Goal: Information Seeking & Learning: Learn about a topic

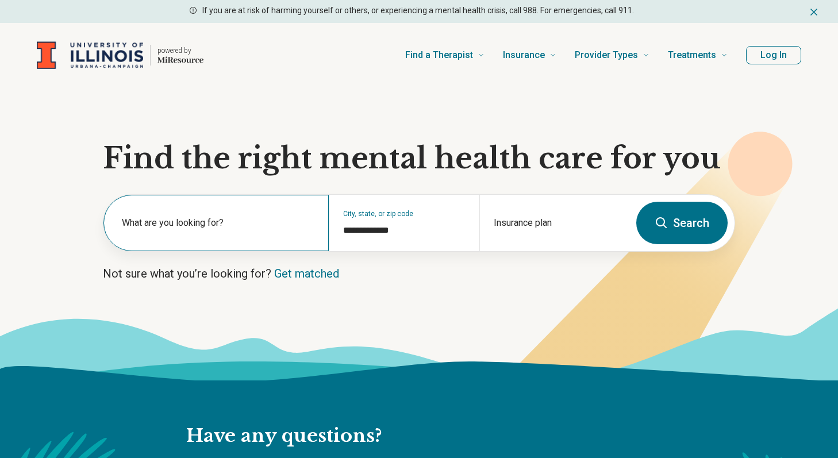
click at [275, 225] on label "What are you looking for?" at bounding box center [218, 223] width 193 height 14
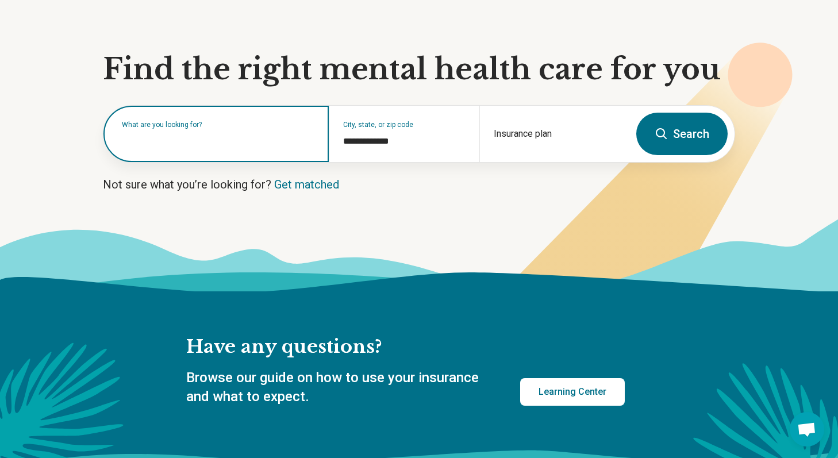
scroll to position [54, 0]
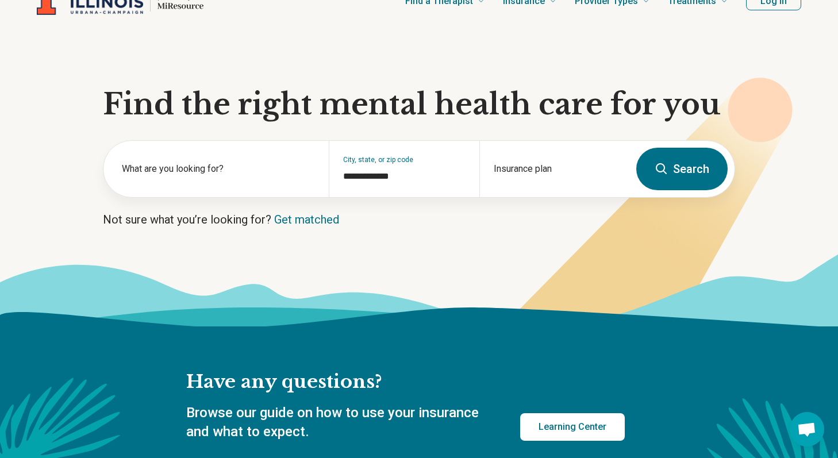
click at [675, 169] on button "Search" at bounding box center [681, 169] width 91 height 43
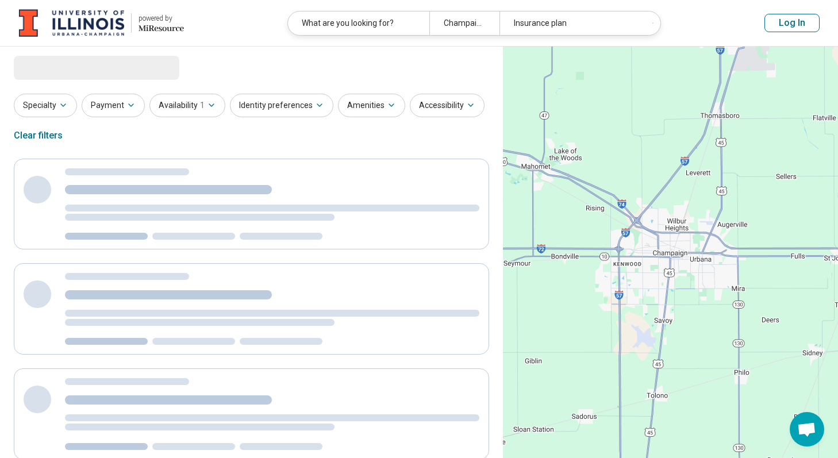
select select "***"
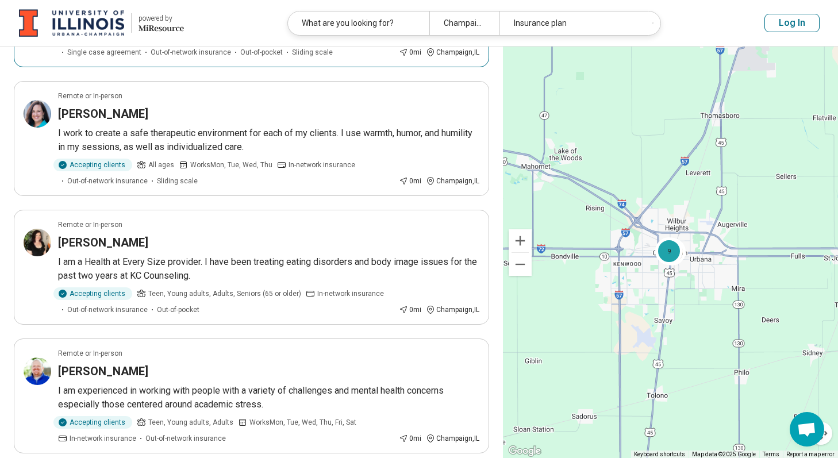
scroll to position [612, 0]
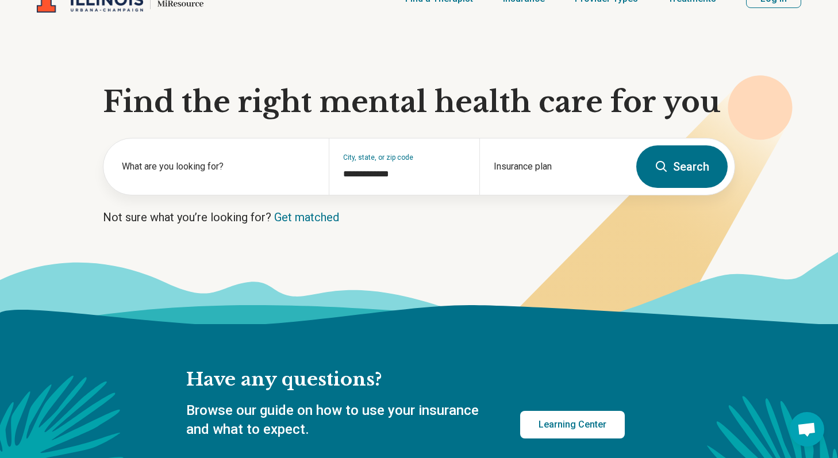
scroll to position [54, 0]
